Goal: Transaction & Acquisition: Purchase product/service

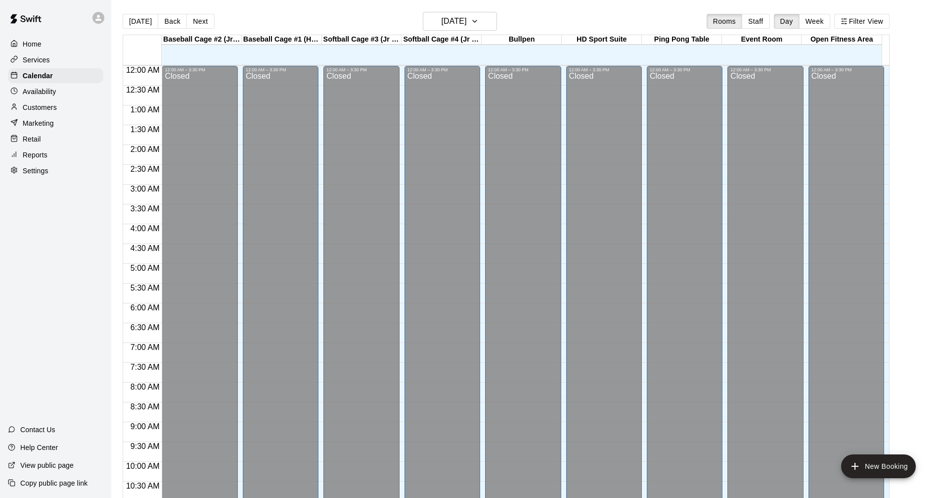
scroll to position [507, 0]
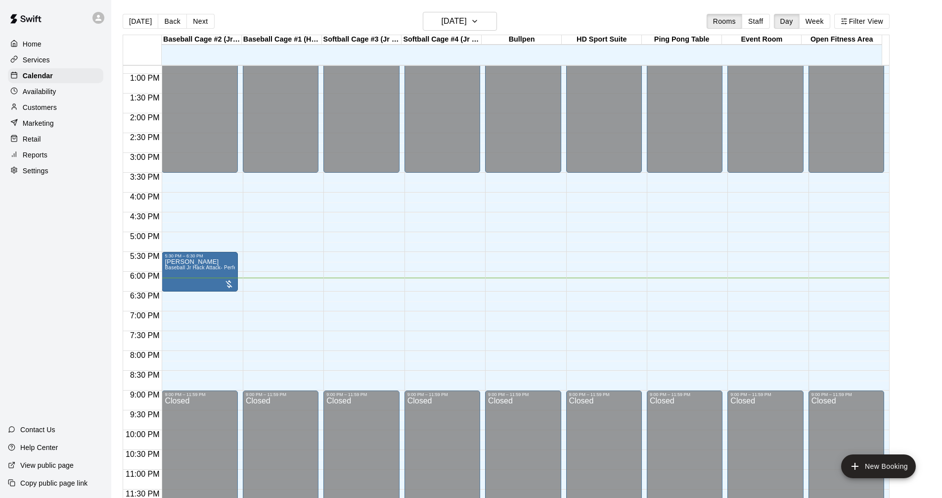
click at [76, 53] on div "Services" at bounding box center [55, 59] width 95 height 15
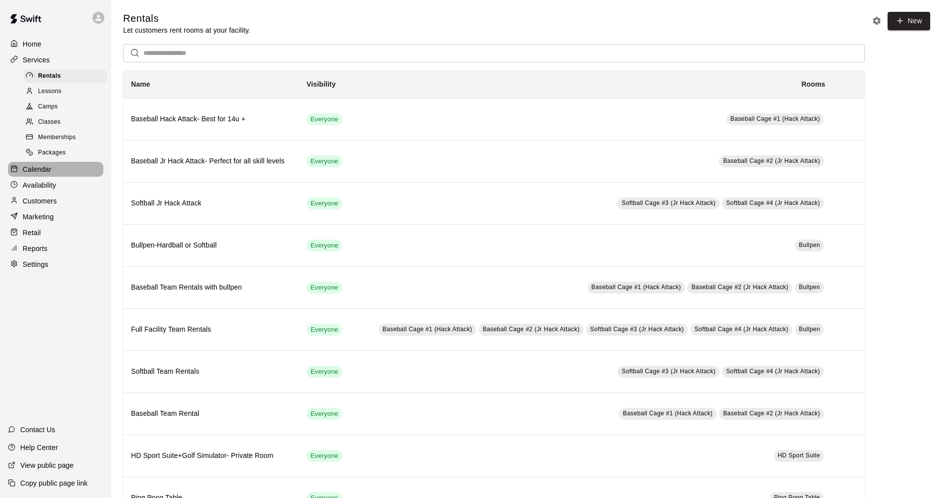
click at [62, 169] on div "Calendar" at bounding box center [55, 169] width 95 height 15
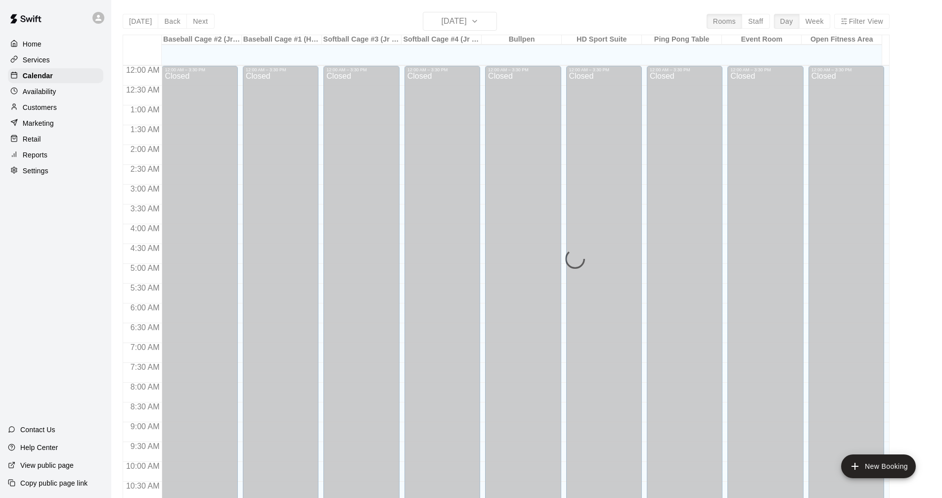
scroll to position [477, 0]
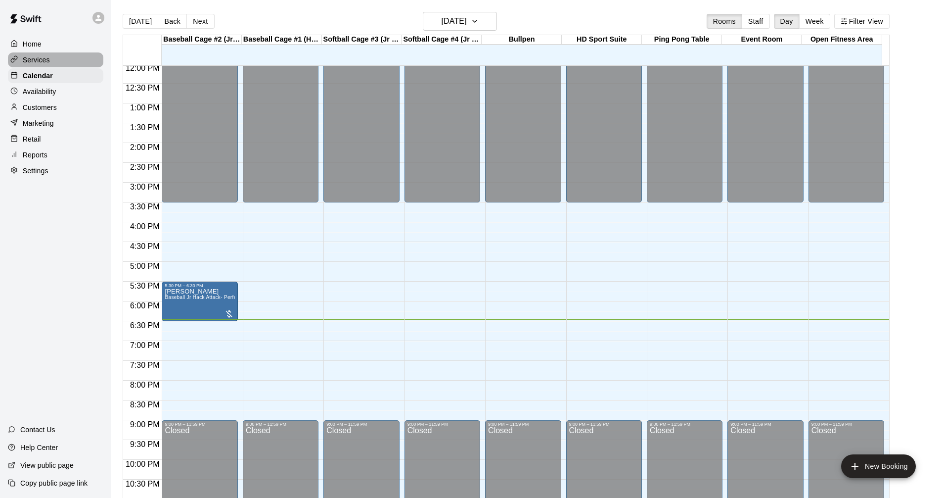
click at [50, 62] on div "Services" at bounding box center [55, 59] width 95 height 15
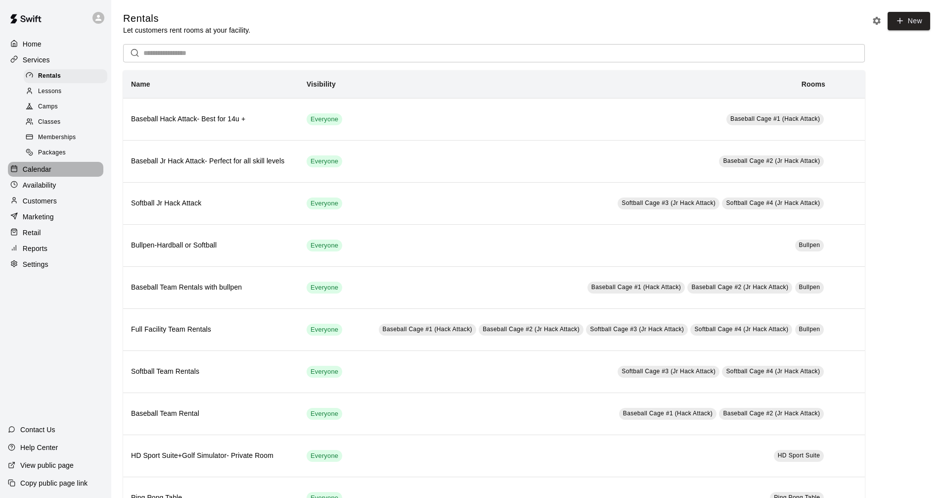
click at [66, 174] on div "Calendar" at bounding box center [55, 169] width 95 height 15
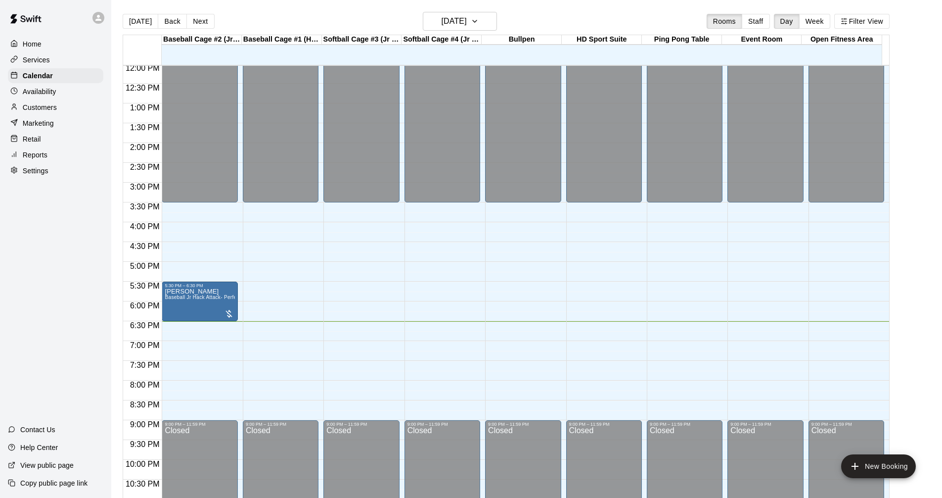
click at [49, 58] on div "Services" at bounding box center [55, 59] width 95 height 15
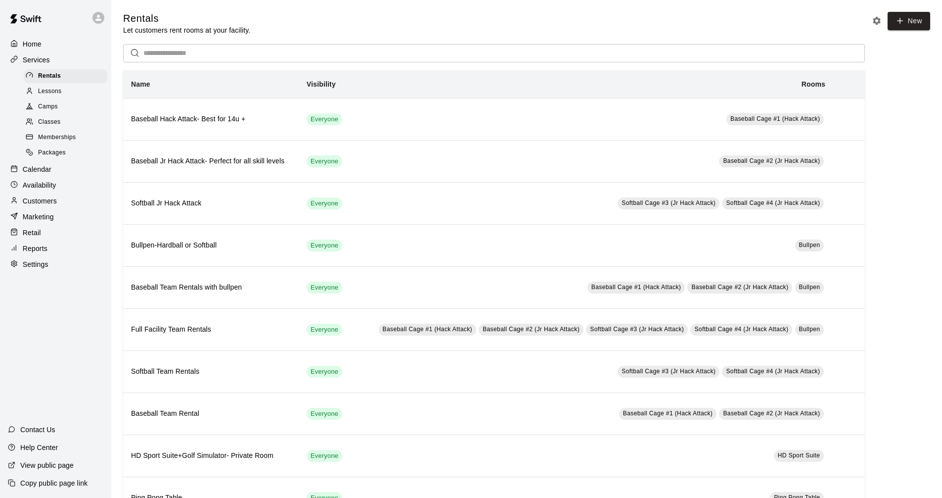
click at [61, 177] on div "Calendar" at bounding box center [55, 169] width 95 height 15
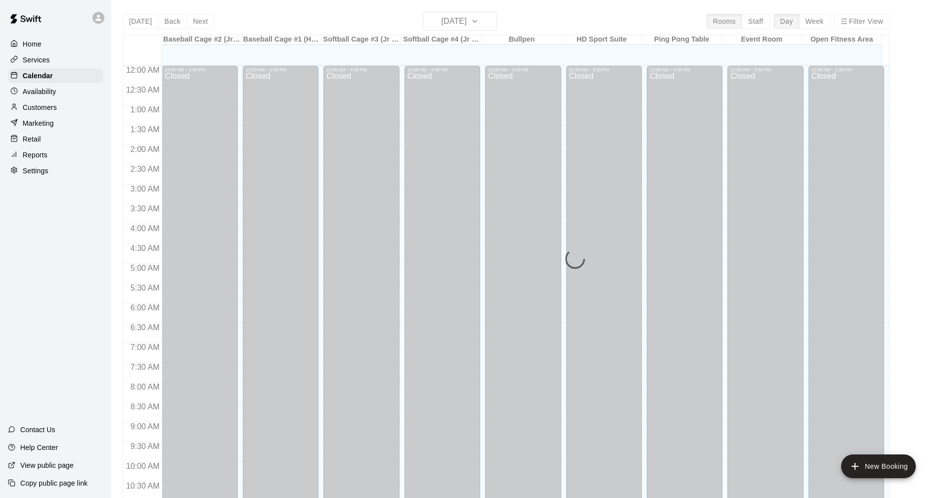
scroll to position [477, 0]
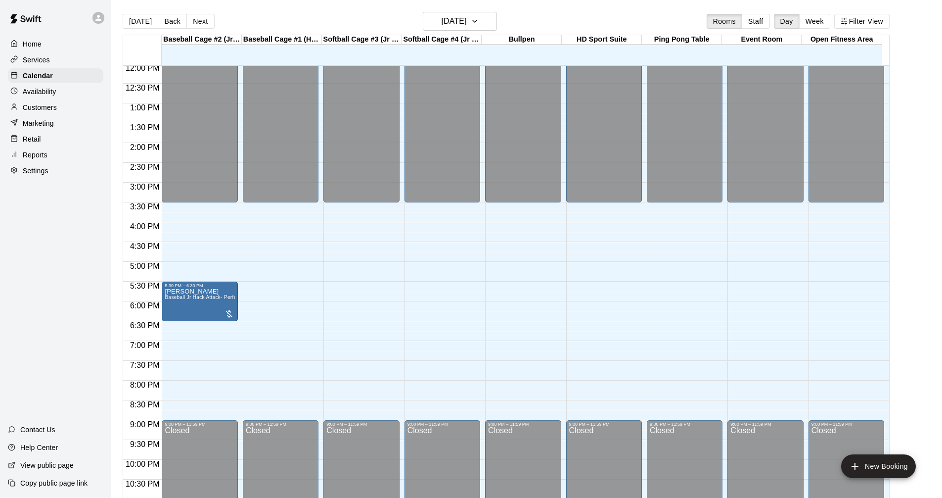
click at [79, 64] on div "Services" at bounding box center [55, 59] width 95 height 15
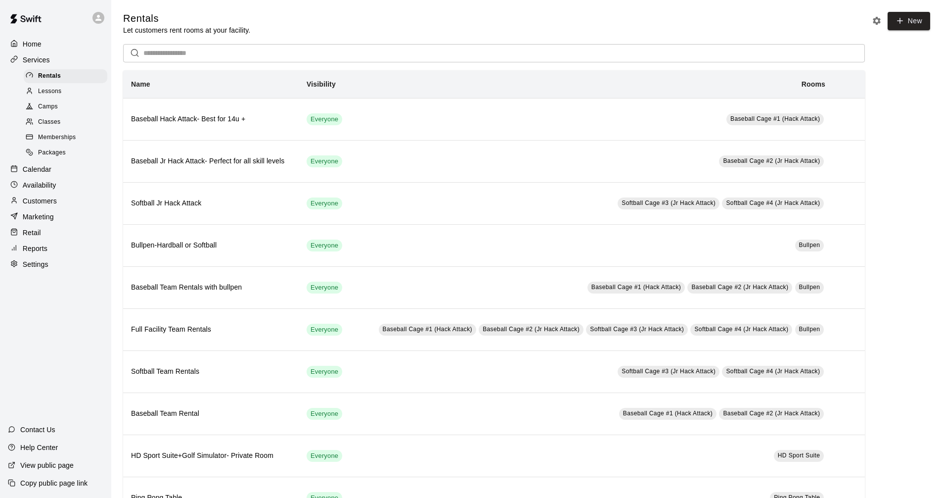
drag, startPoint x: 53, startPoint y: 175, endPoint x: 111, endPoint y: 190, distance: 60.0
click at [53, 175] on div "Calendar" at bounding box center [55, 169] width 95 height 15
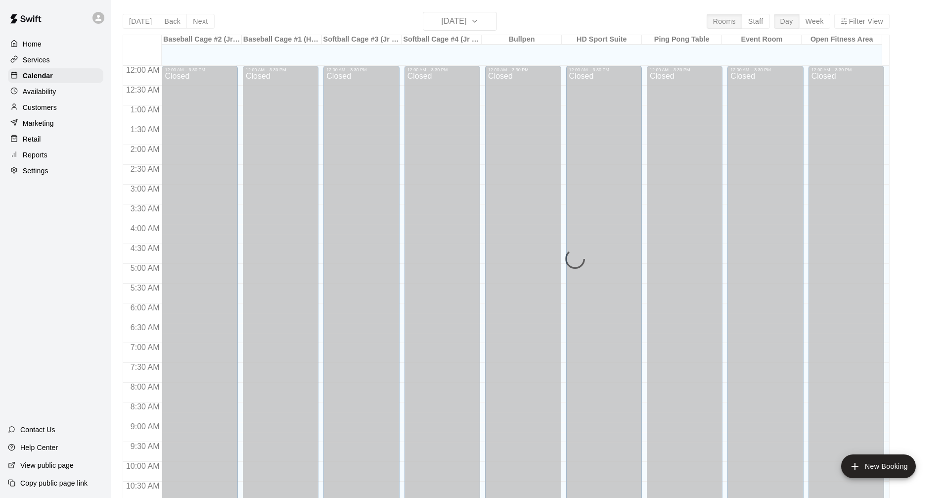
scroll to position [477, 0]
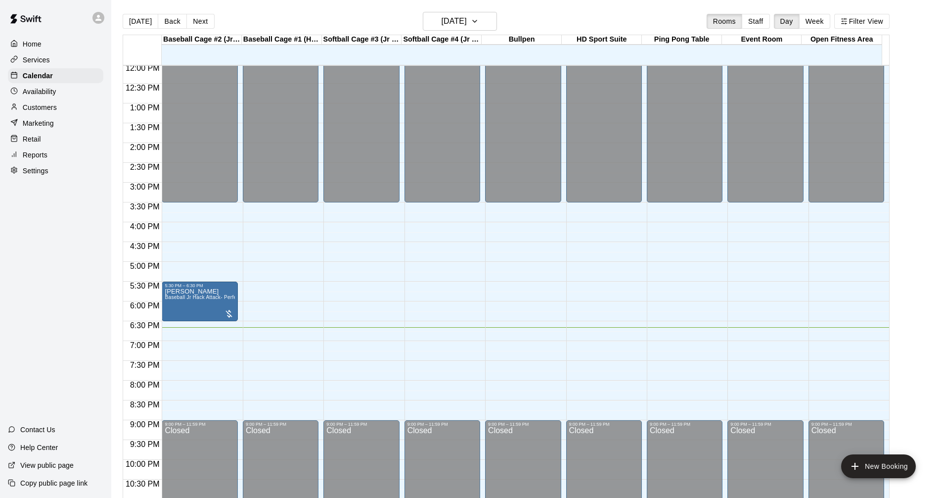
click at [52, 59] on div "Services" at bounding box center [55, 59] width 95 height 15
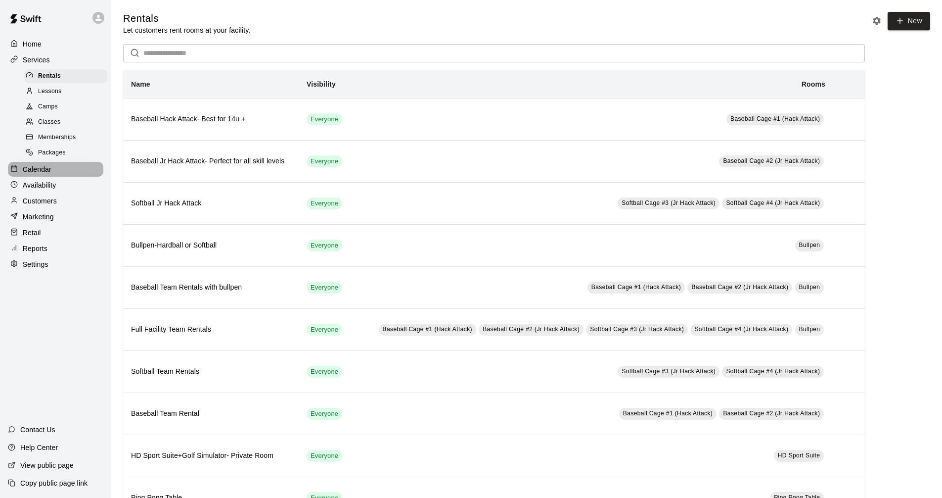
click at [62, 173] on div "Calendar" at bounding box center [55, 169] width 95 height 15
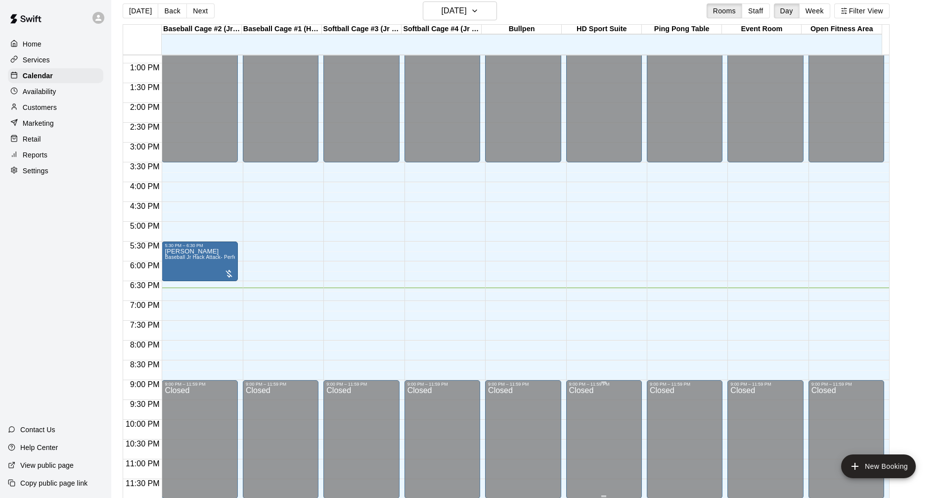
scroll to position [16, 0]
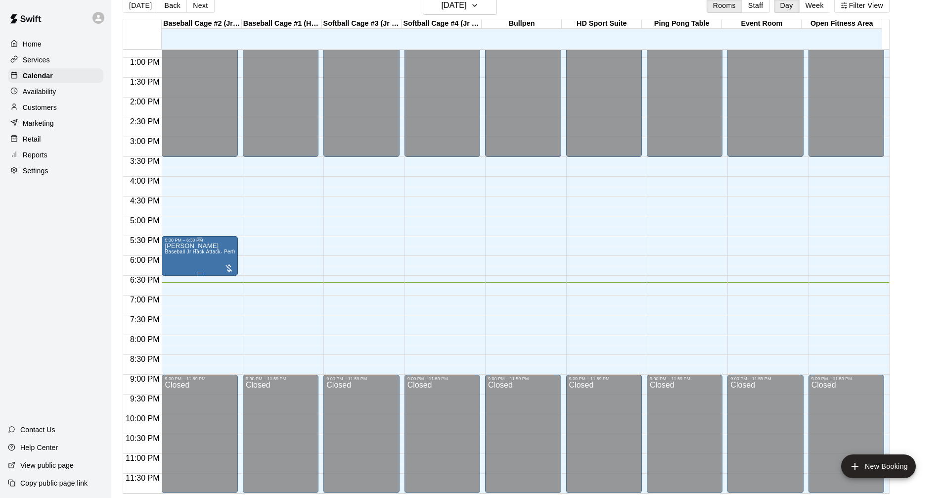
click at [208, 246] on p "[PERSON_NAME]" at bounding box center [200, 246] width 70 height 0
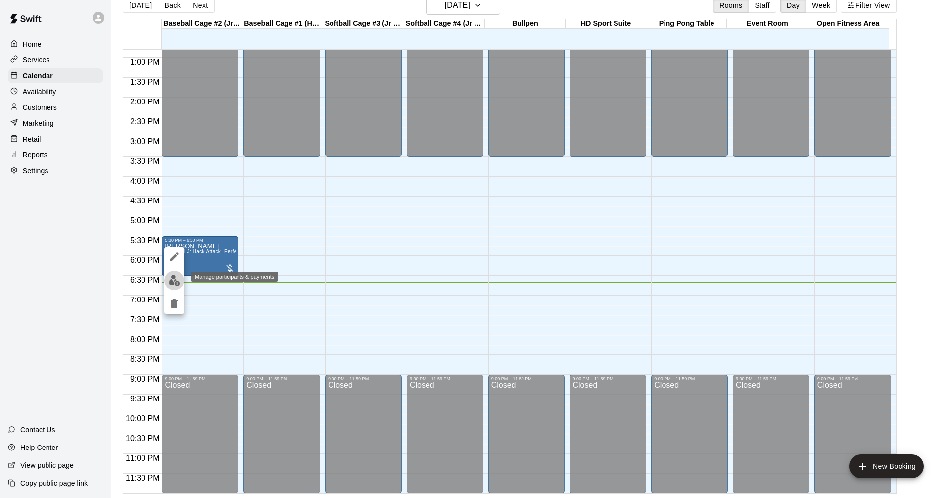
click at [175, 277] on img "edit" at bounding box center [174, 280] width 11 height 11
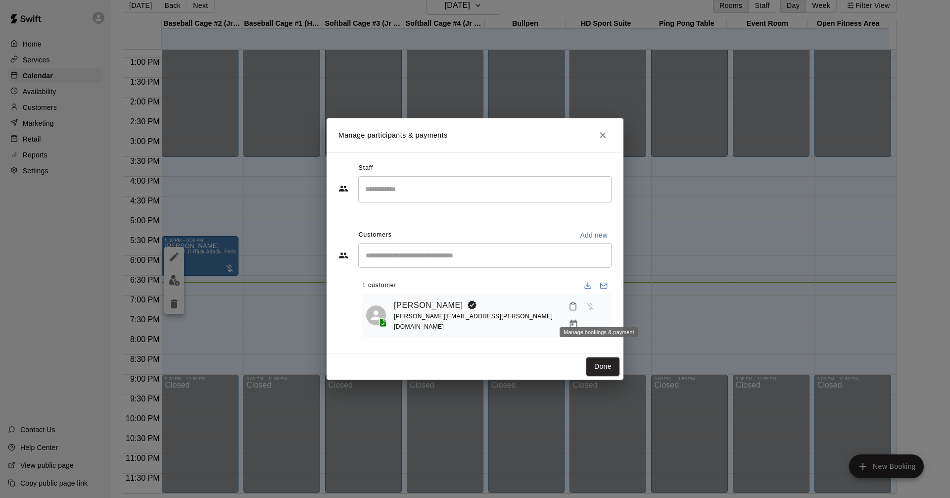
click at [578, 319] on icon "Manage bookings & payment" at bounding box center [573, 324] width 10 height 10
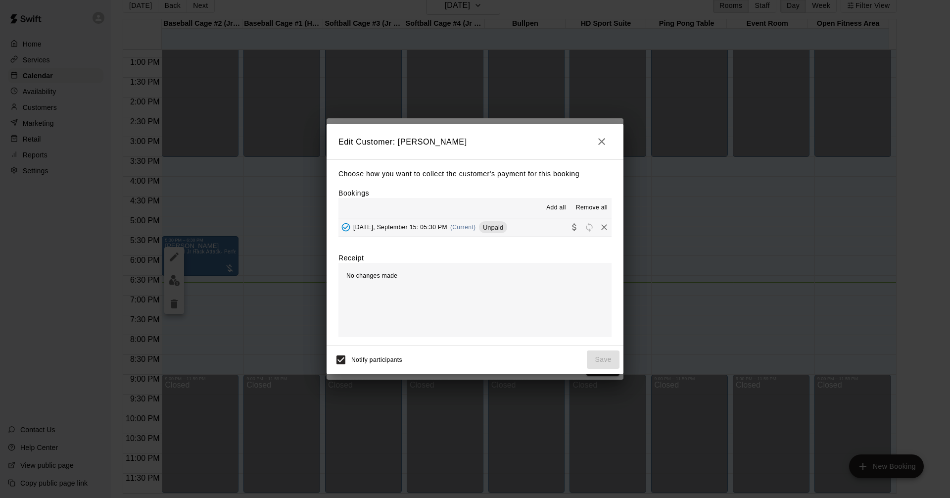
click at [538, 221] on button "[DATE], September 15: 05:30 PM (Current) Unpaid" at bounding box center [474, 227] width 273 height 18
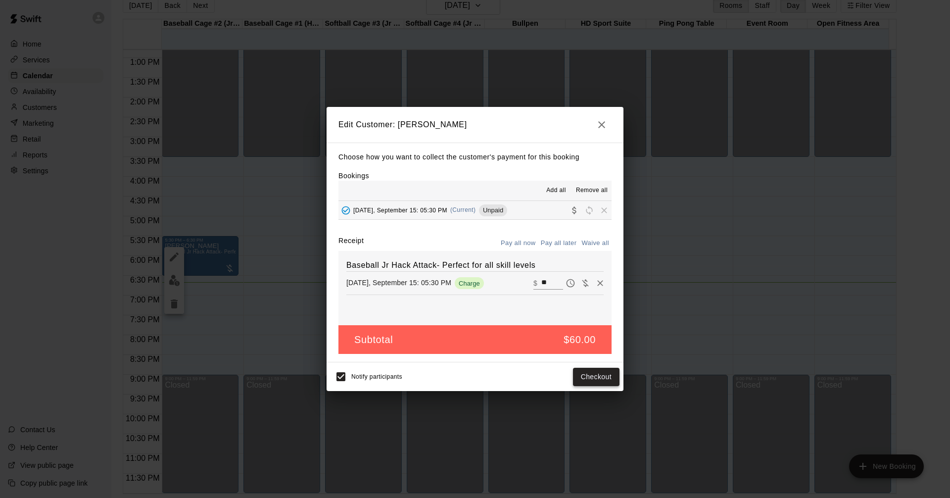
click at [601, 376] on button "Checkout" at bounding box center [596, 377] width 46 height 18
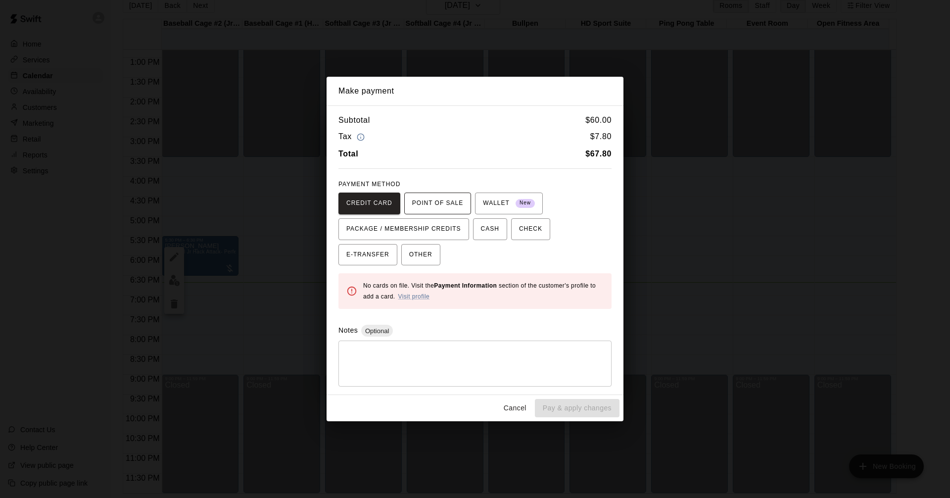
click at [421, 198] on span "POINT OF SALE" at bounding box center [437, 203] width 51 height 16
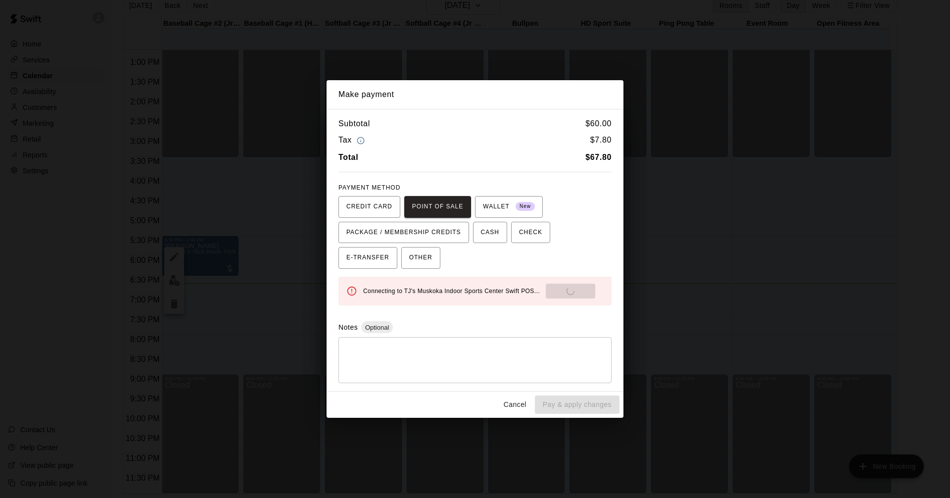
click at [554, 288] on div "Connecting to TJ's Muskoka Indoor Sports Center Swift POS... Send to POS" at bounding box center [483, 290] width 240 height 15
click at [588, 270] on div "Subtotal $ 60.00 Tax $ 7.80 Total $ 67.80 PAYMENT METHOD CREDIT CARD POINT OF S…" at bounding box center [474, 250] width 297 height 283
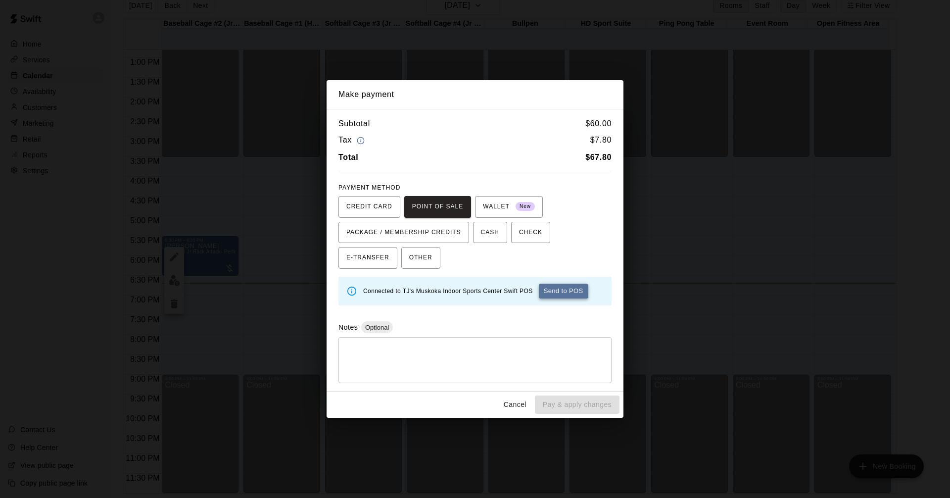
click at [568, 295] on button "Send to POS" at bounding box center [563, 290] width 49 height 15
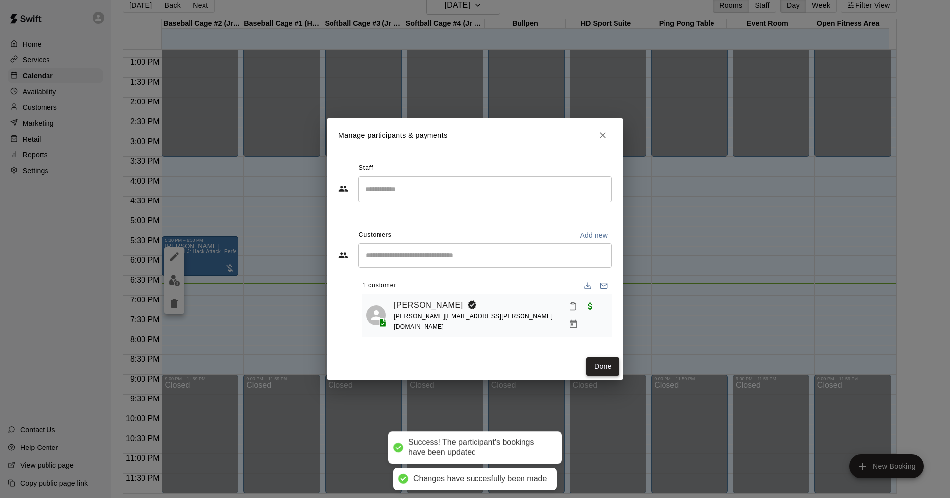
click at [606, 364] on button "Done" at bounding box center [602, 366] width 33 height 18
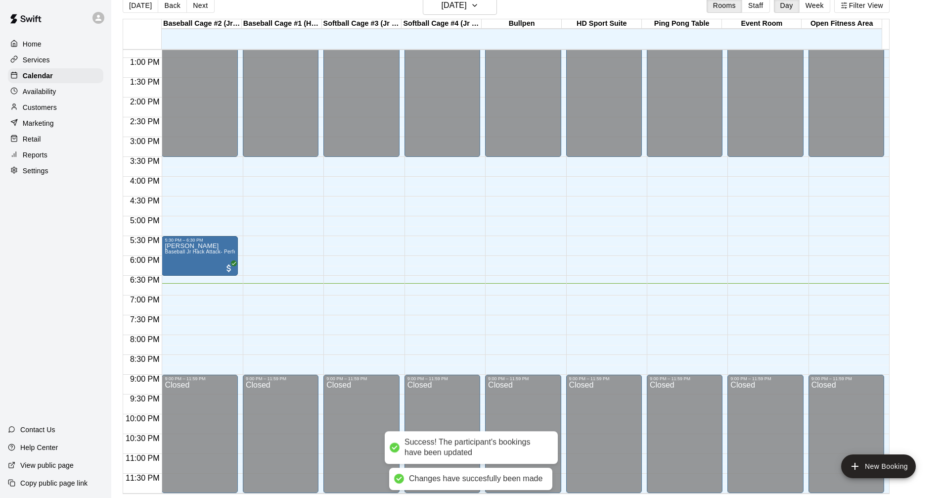
click at [46, 59] on p "Services" at bounding box center [36, 60] width 27 height 10
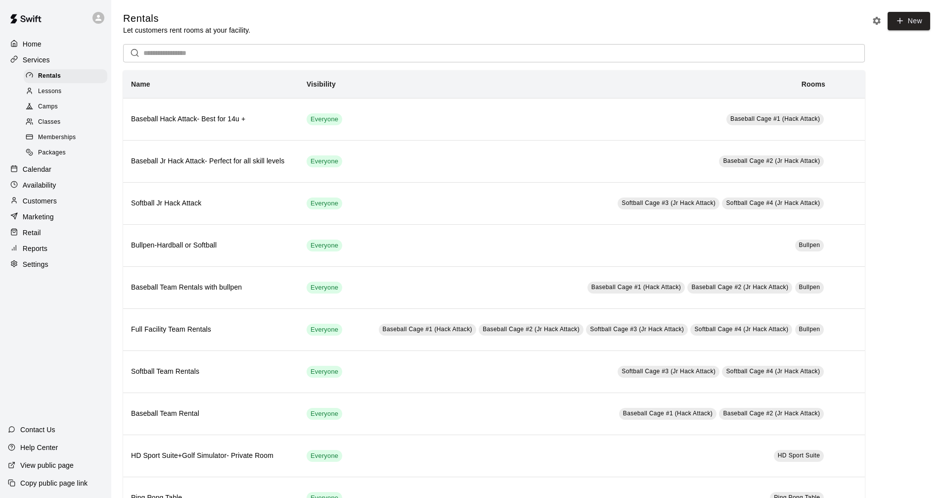
click at [50, 174] on p "Calendar" at bounding box center [37, 169] width 29 height 10
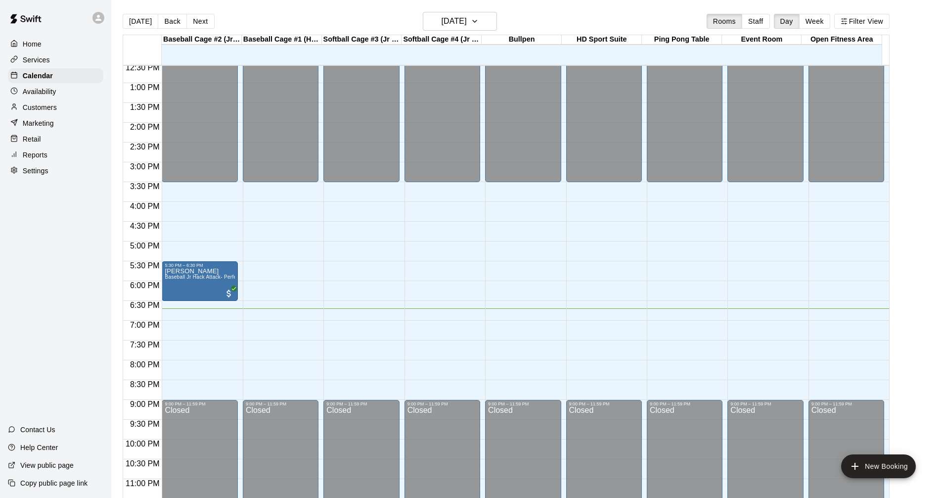
scroll to position [507, 0]
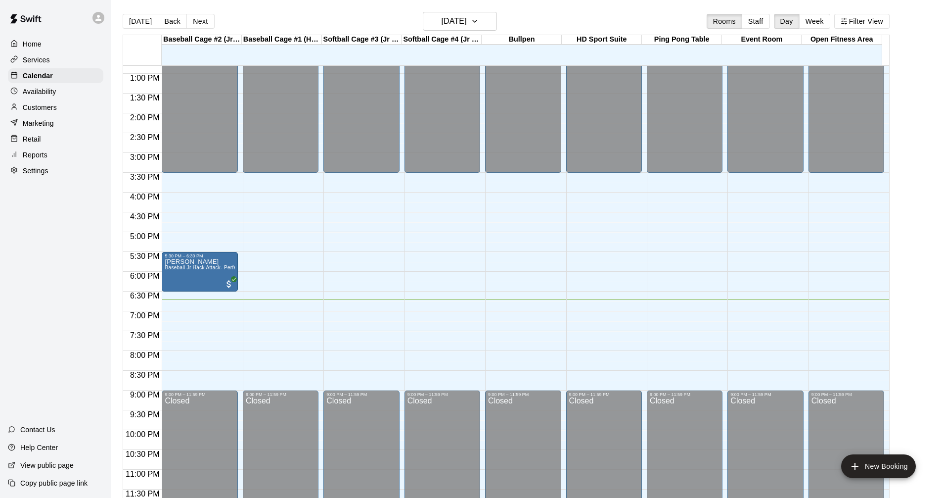
click at [78, 59] on div "Services" at bounding box center [55, 59] width 95 height 15
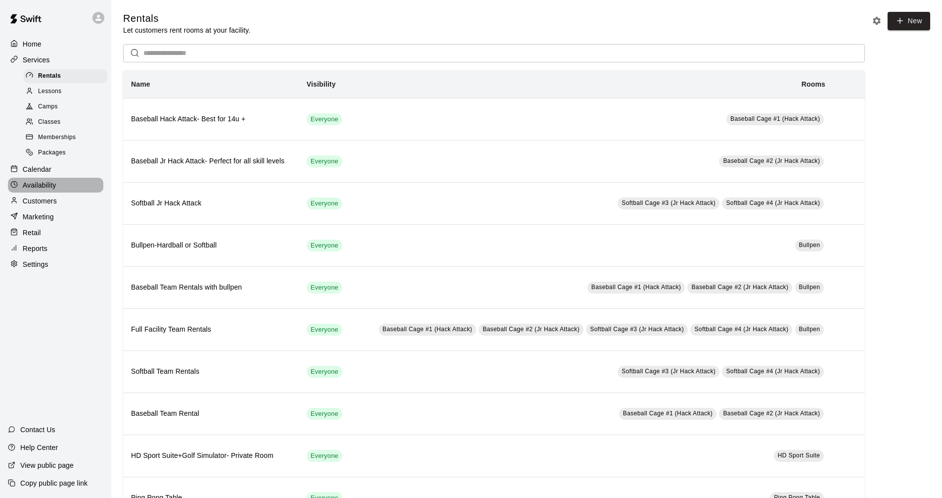
click at [52, 182] on div "Availability" at bounding box center [55, 185] width 95 height 15
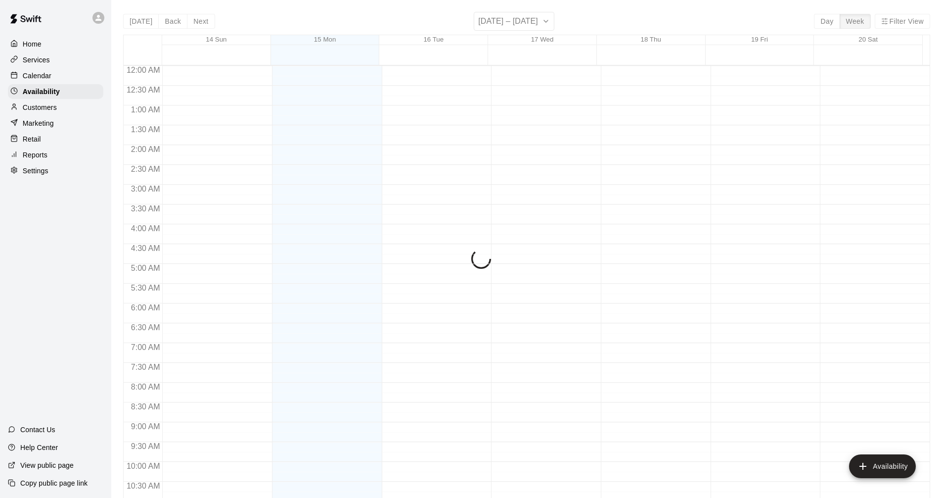
scroll to position [507, 0]
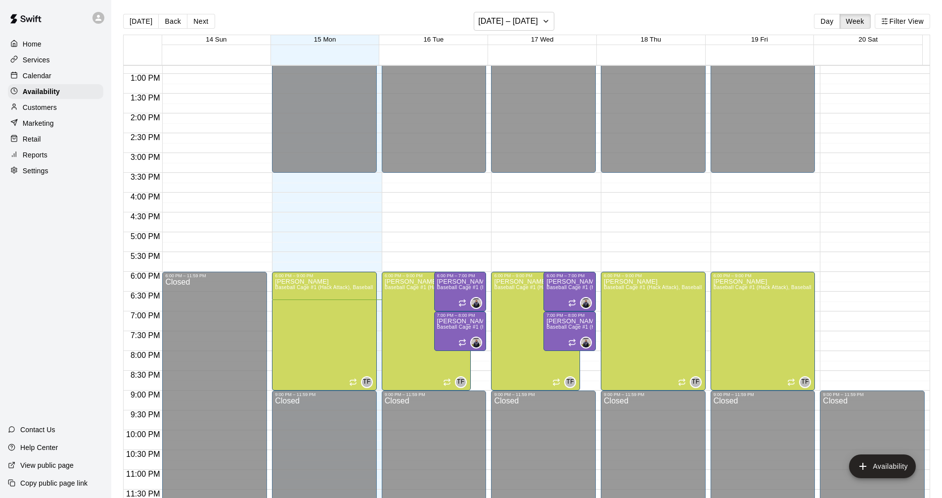
click at [69, 80] on div "Calendar" at bounding box center [55, 75] width 95 height 15
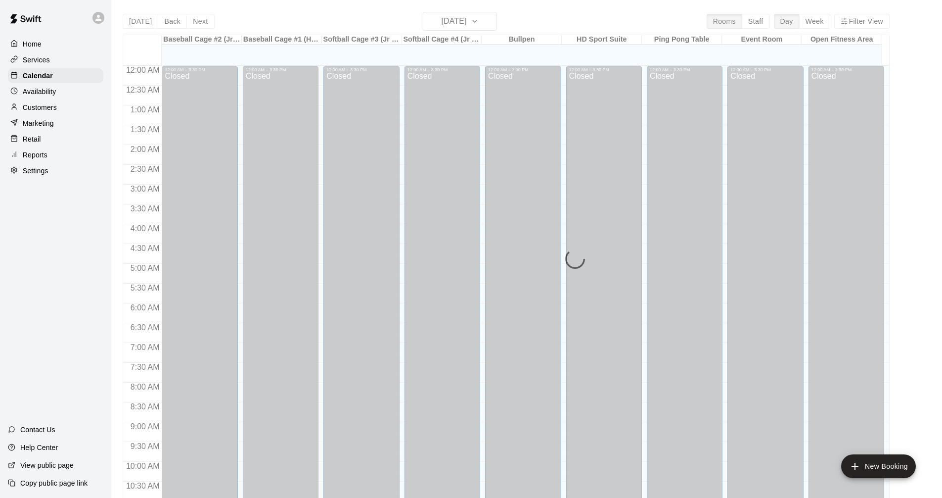
scroll to position [477, 0]
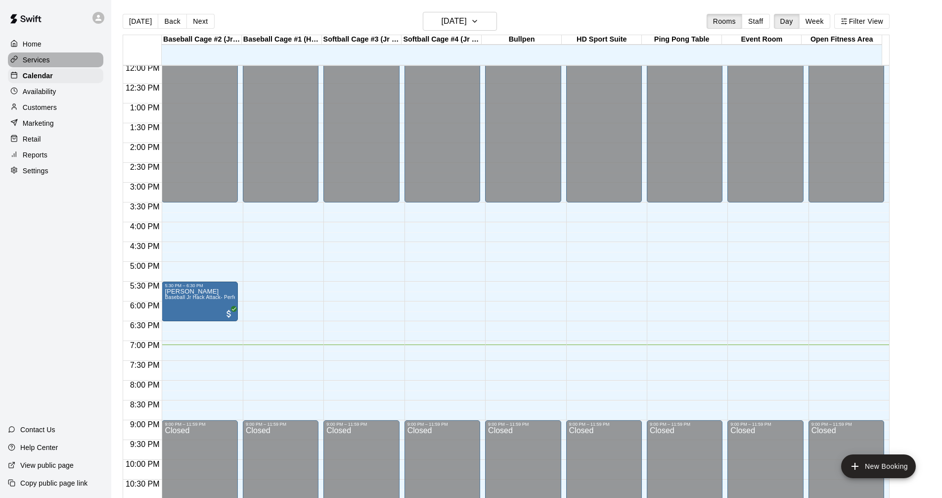
click at [28, 57] on p "Services" at bounding box center [36, 60] width 27 height 10
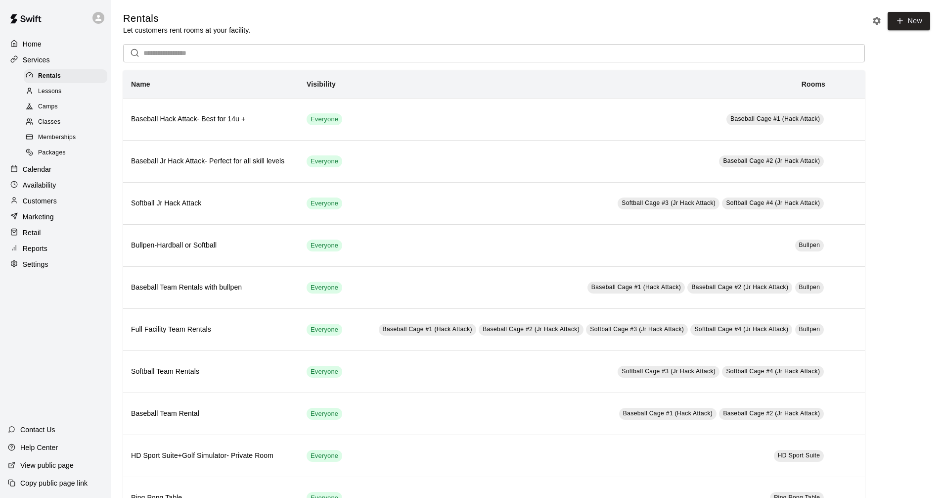
click at [51, 177] on div "Calendar" at bounding box center [55, 169] width 95 height 15
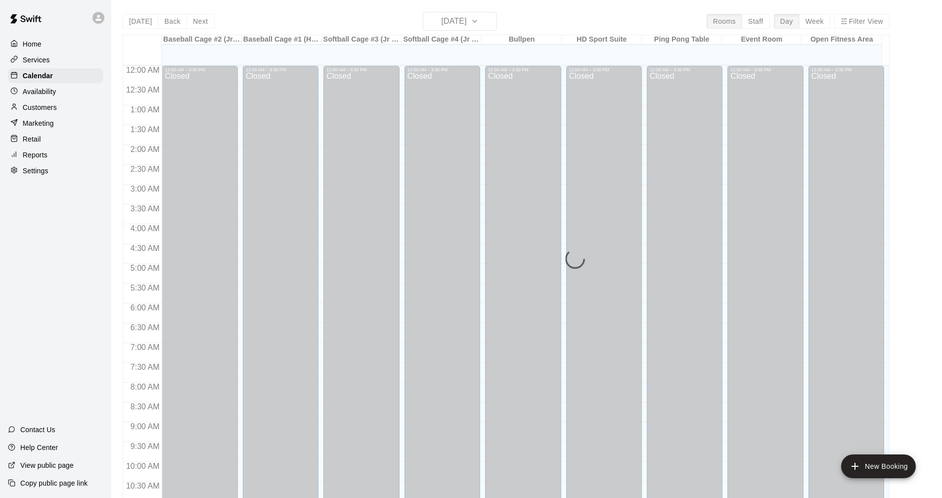
scroll to position [477, 0]
